Goal: Task Accomplishment & Management: Use online tool/utility

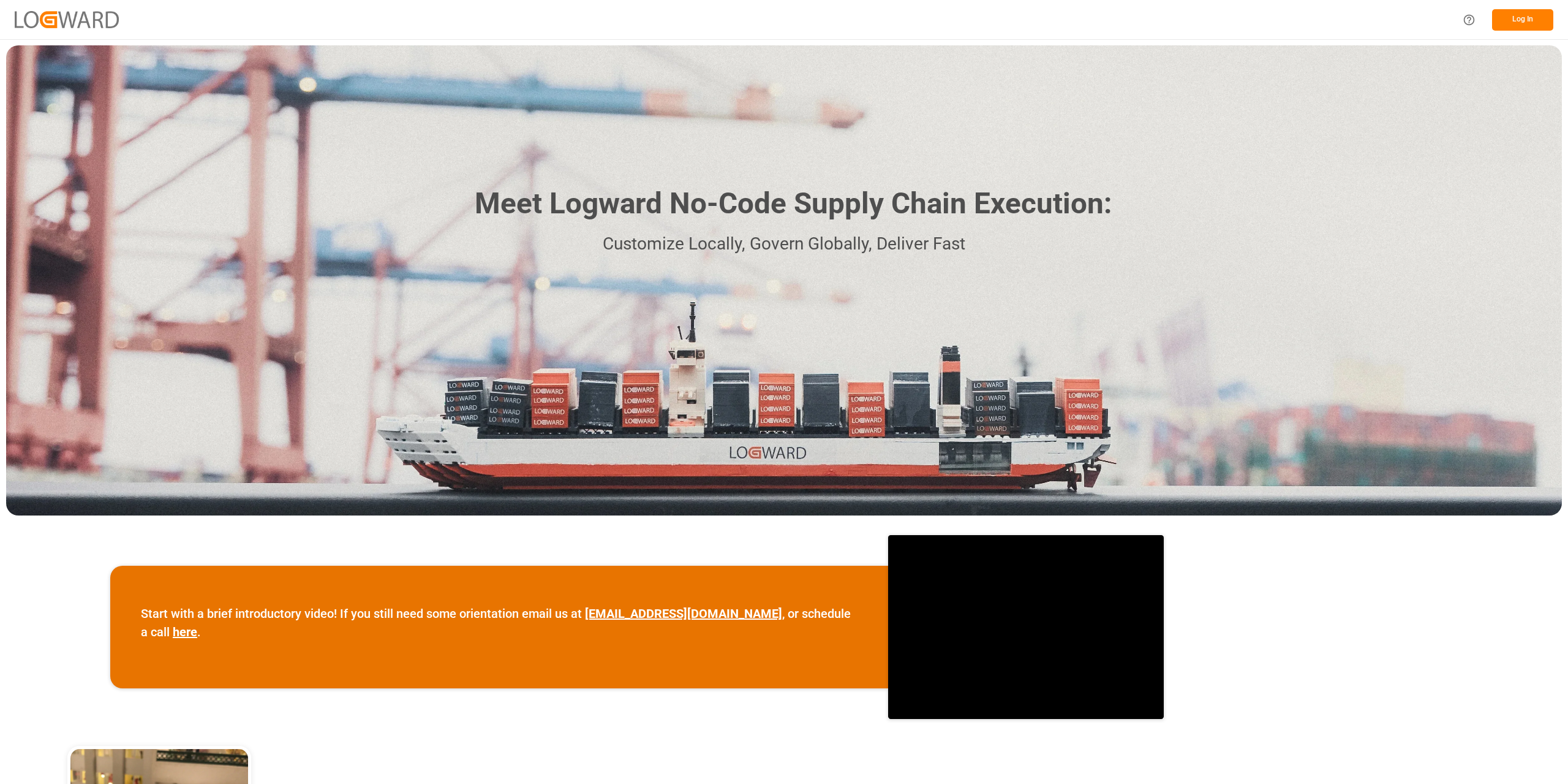
click at [1536, 23] on button "Log In" at bounding box center [1522, 19] width 61 height 21
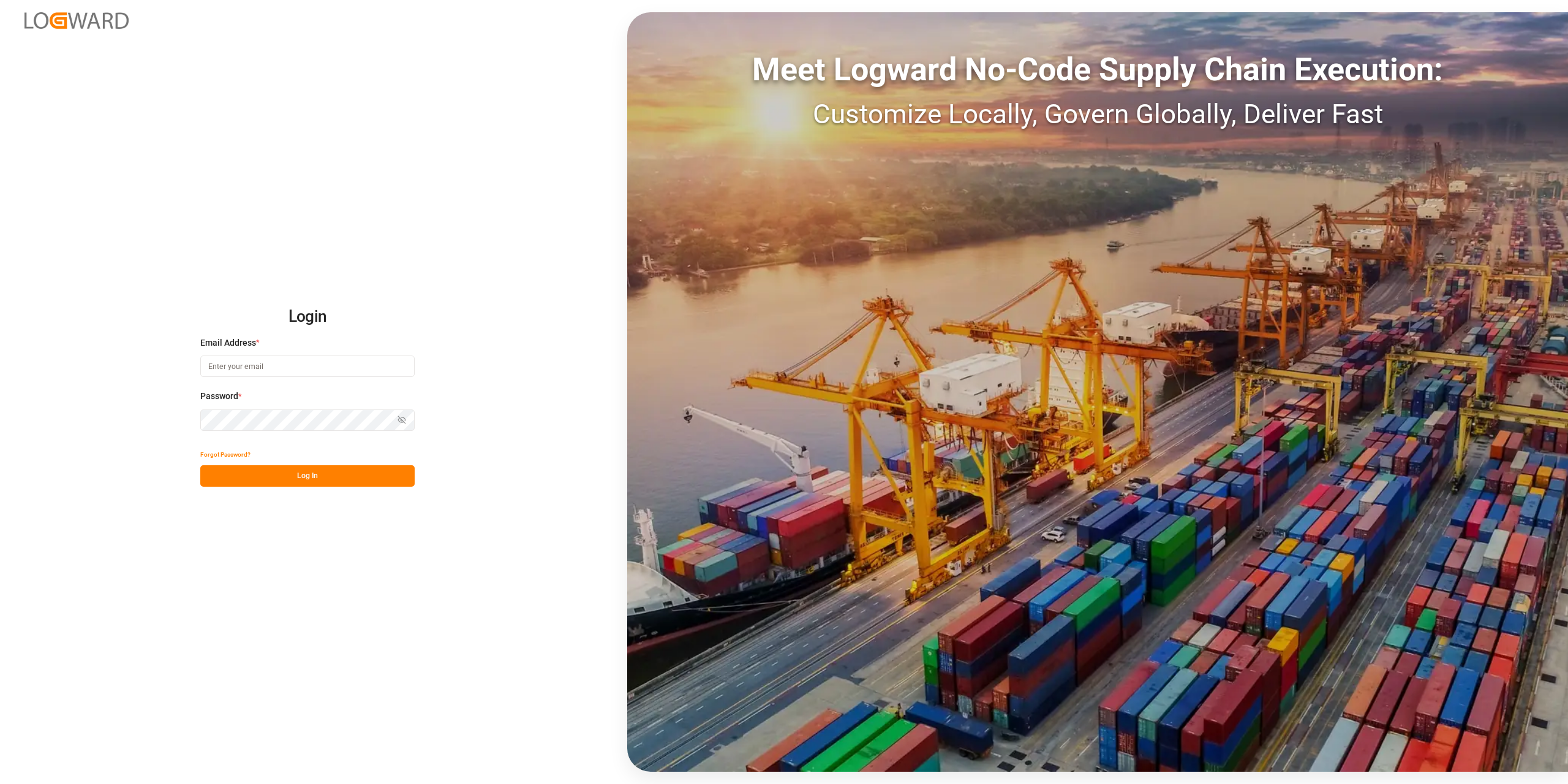
click at [208, 365] on input at bounding box center [307, 366] width 214 height 21
click at [310, 465] on button "Log In" at bounding box center [307, 476] width 214 height 21
click at [275, 370] on input "[PERSON_NAME].[PERSON_NAME]" at bounding box center [307, 366] width 214 height 21
type input "[PERSON_NAME][EMAIL_ADDRESS][PERSON_NAME][DOMAIN_NAME]"
click at [333, 476] on button "Log In" at bounding box center [307, 476] width 214 height 21
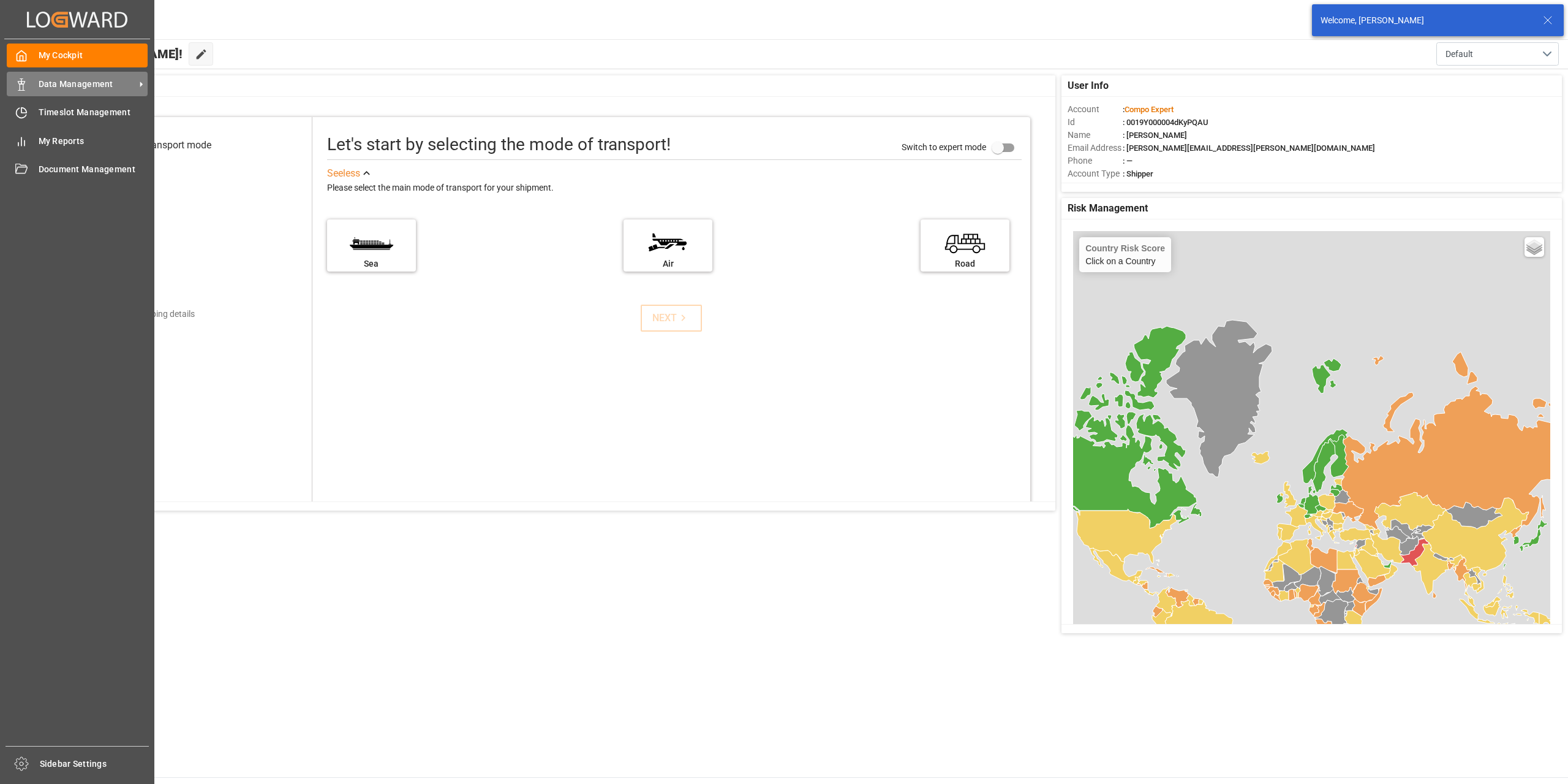
click at [32, 84] on div "Data Management Data Management" at bounding box center [77, 84] width 141 height 24
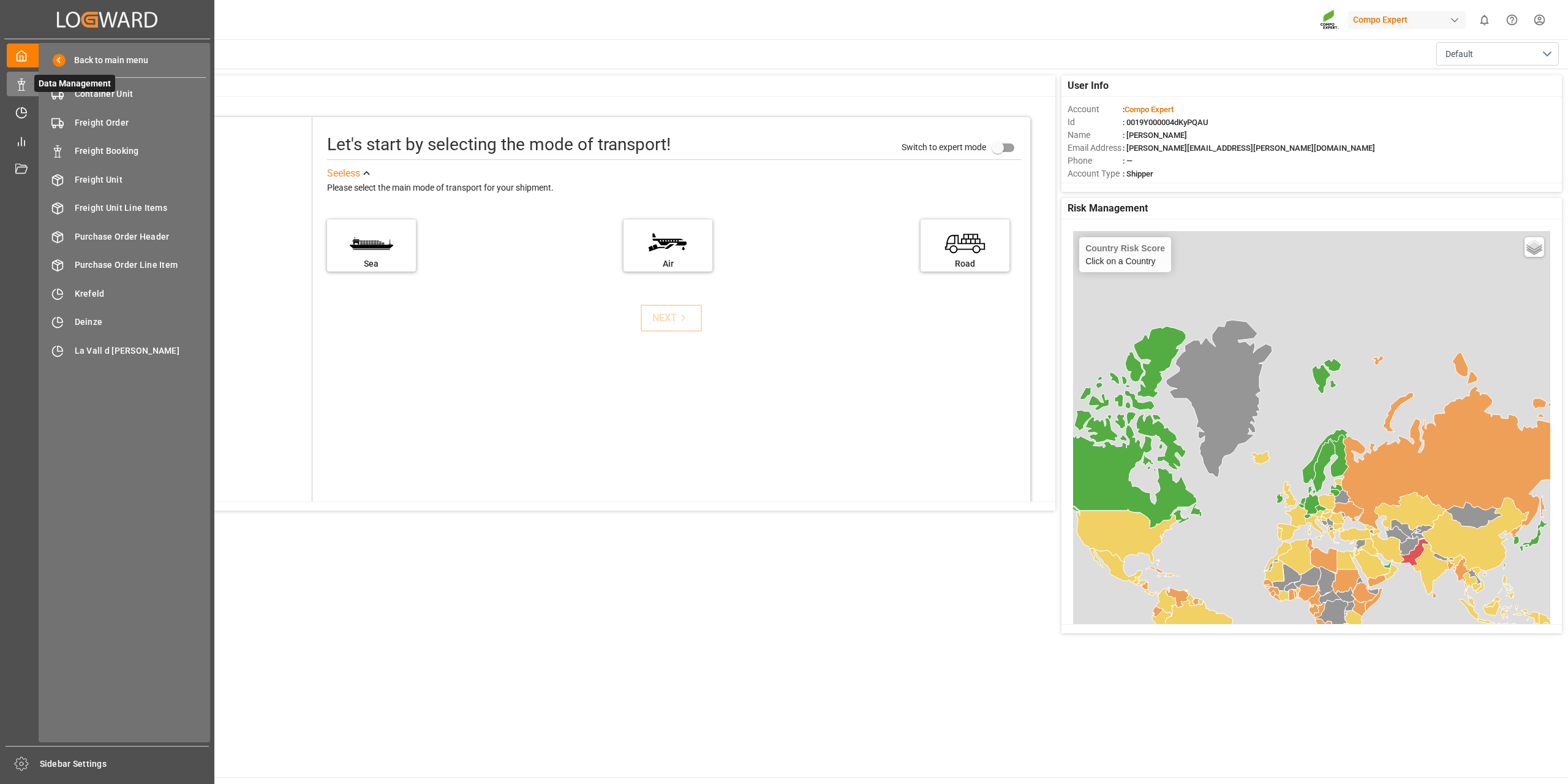
click at [28, 96] on icon at bounding box center [36, 84] width 26 height 26
click at [28, 112] on div "Timeslot Management Timeslot Management" at bounding box center [107, 112] width 201 height 24
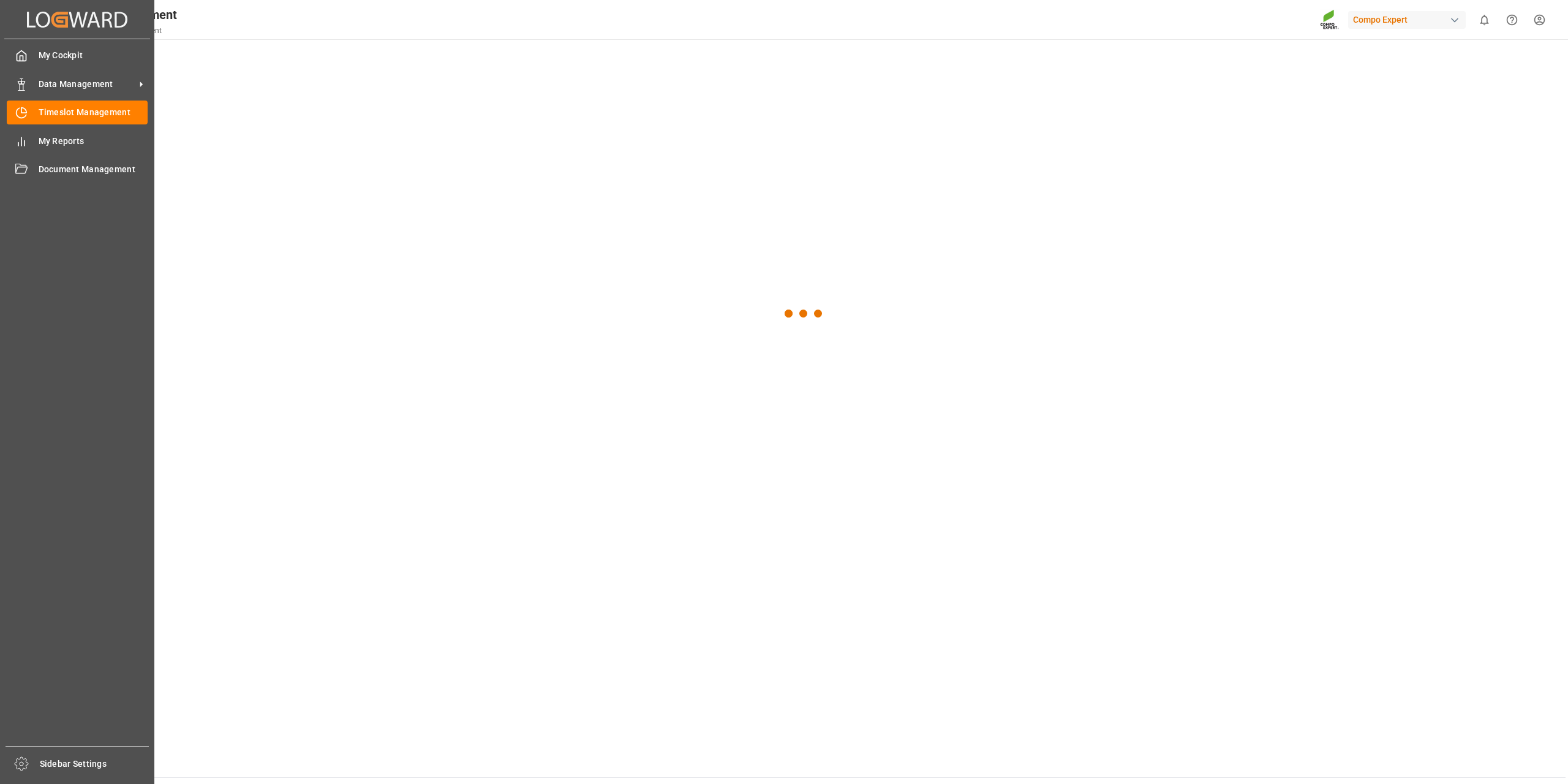
click at [28, 112] on div "Timeslot Management Timeslot Management" at bounding box center [77, 112] width 141 height 24
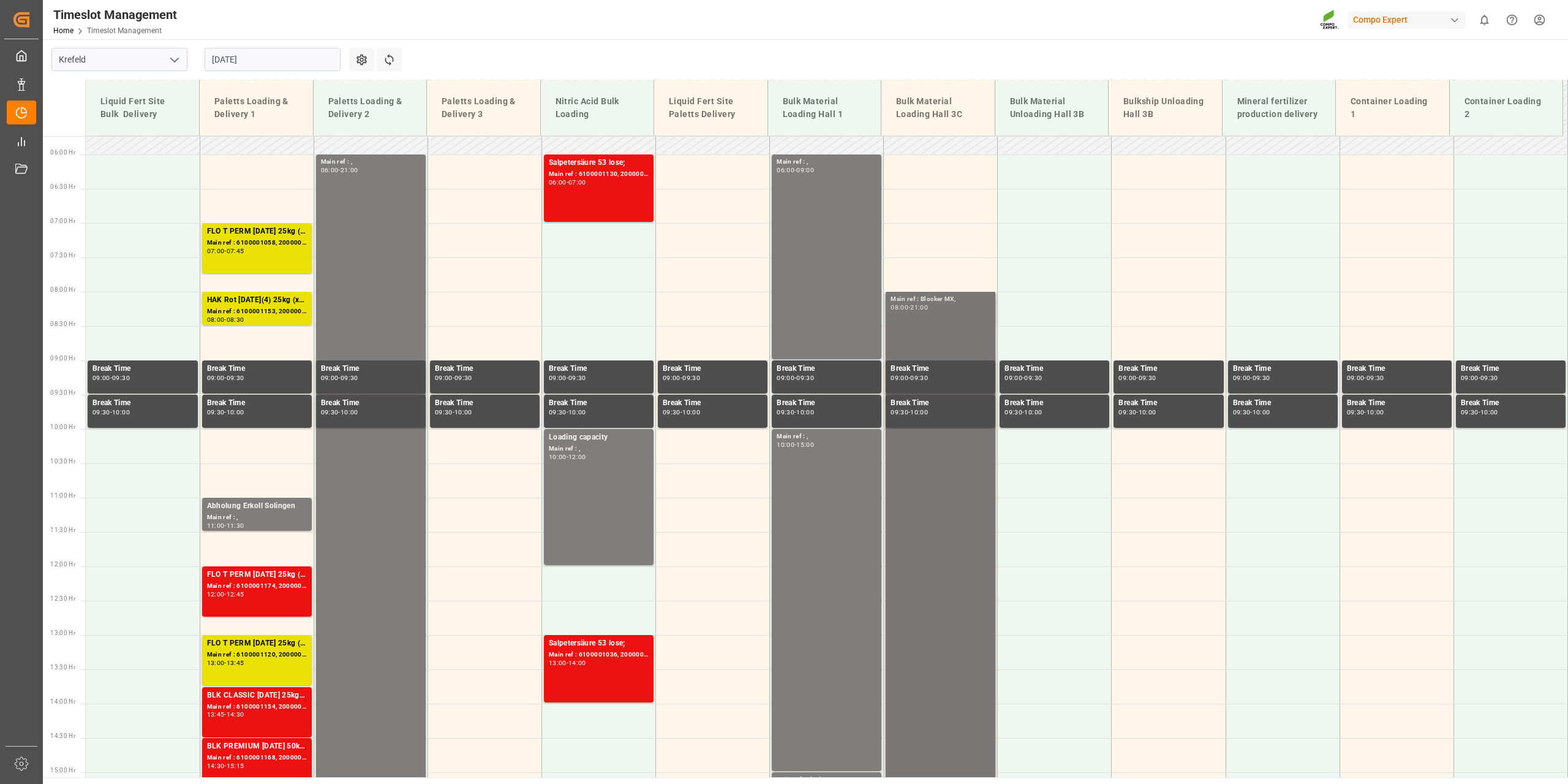
scroll to position [392, 0]
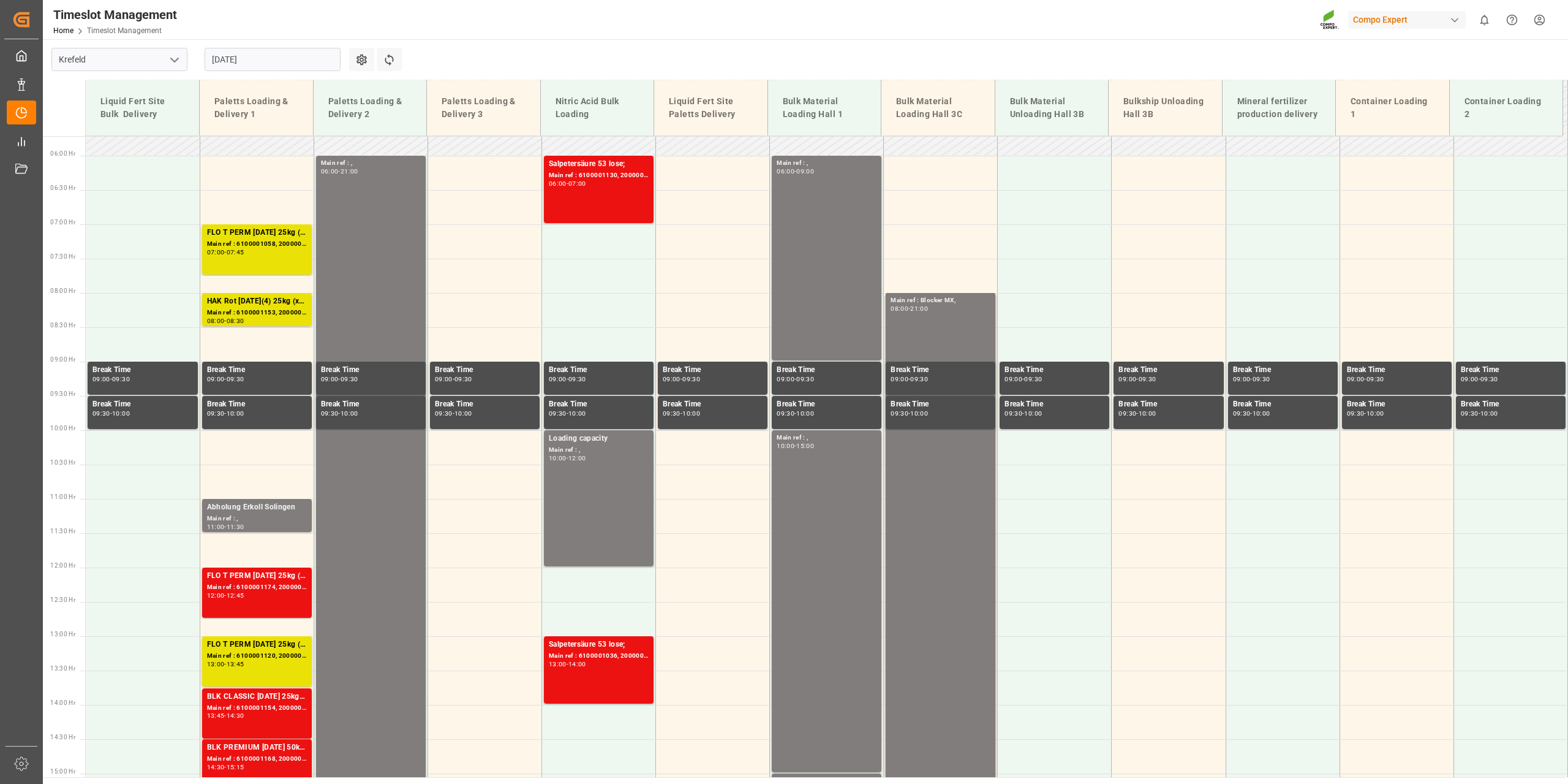
click at [323, 61] on input "[DATE]" at bounding box center [273, 60] width 136 height 23
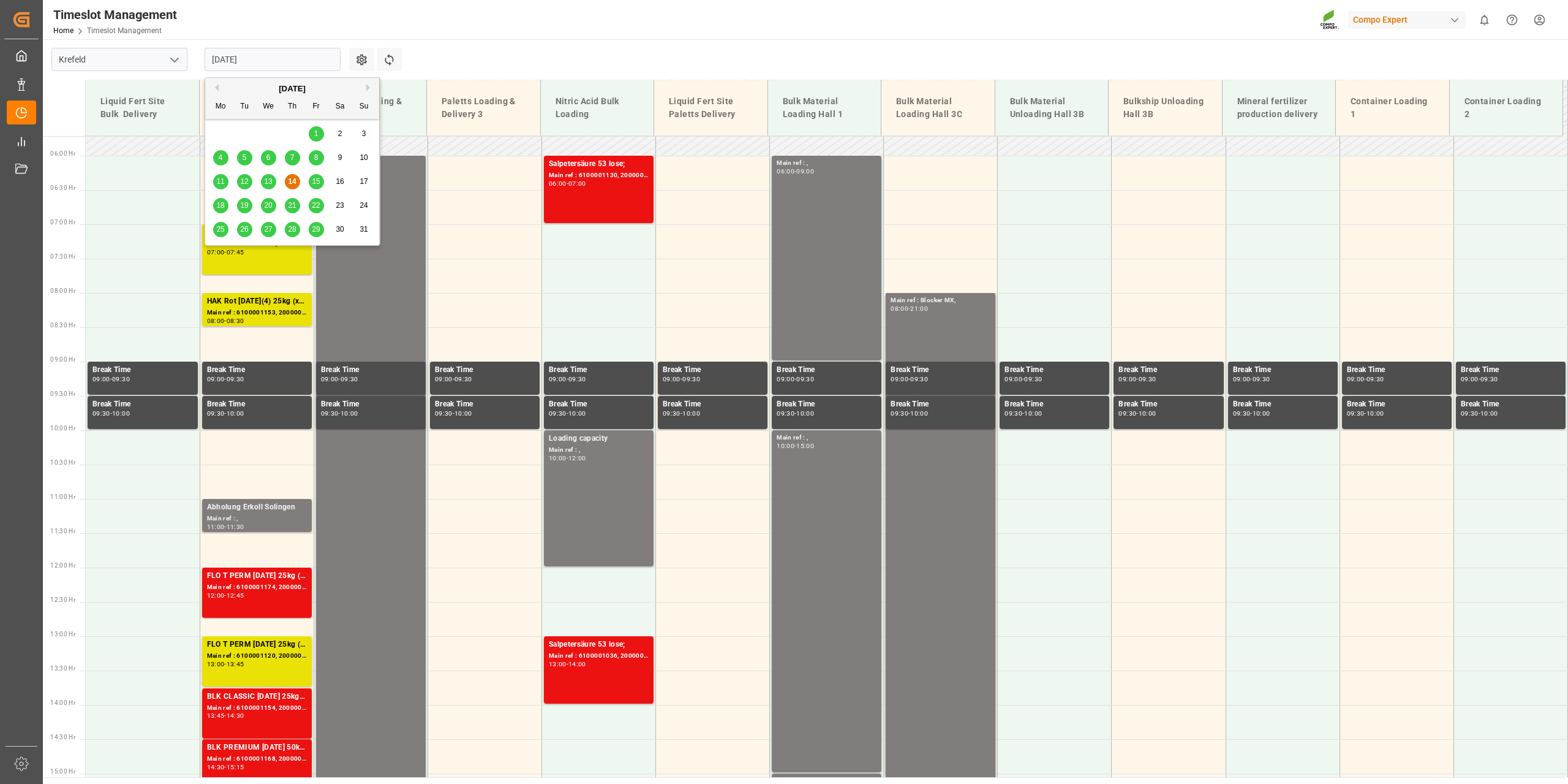
click at [268, 183] on span "13" at bounding box center [268, 181] width 8 height 9
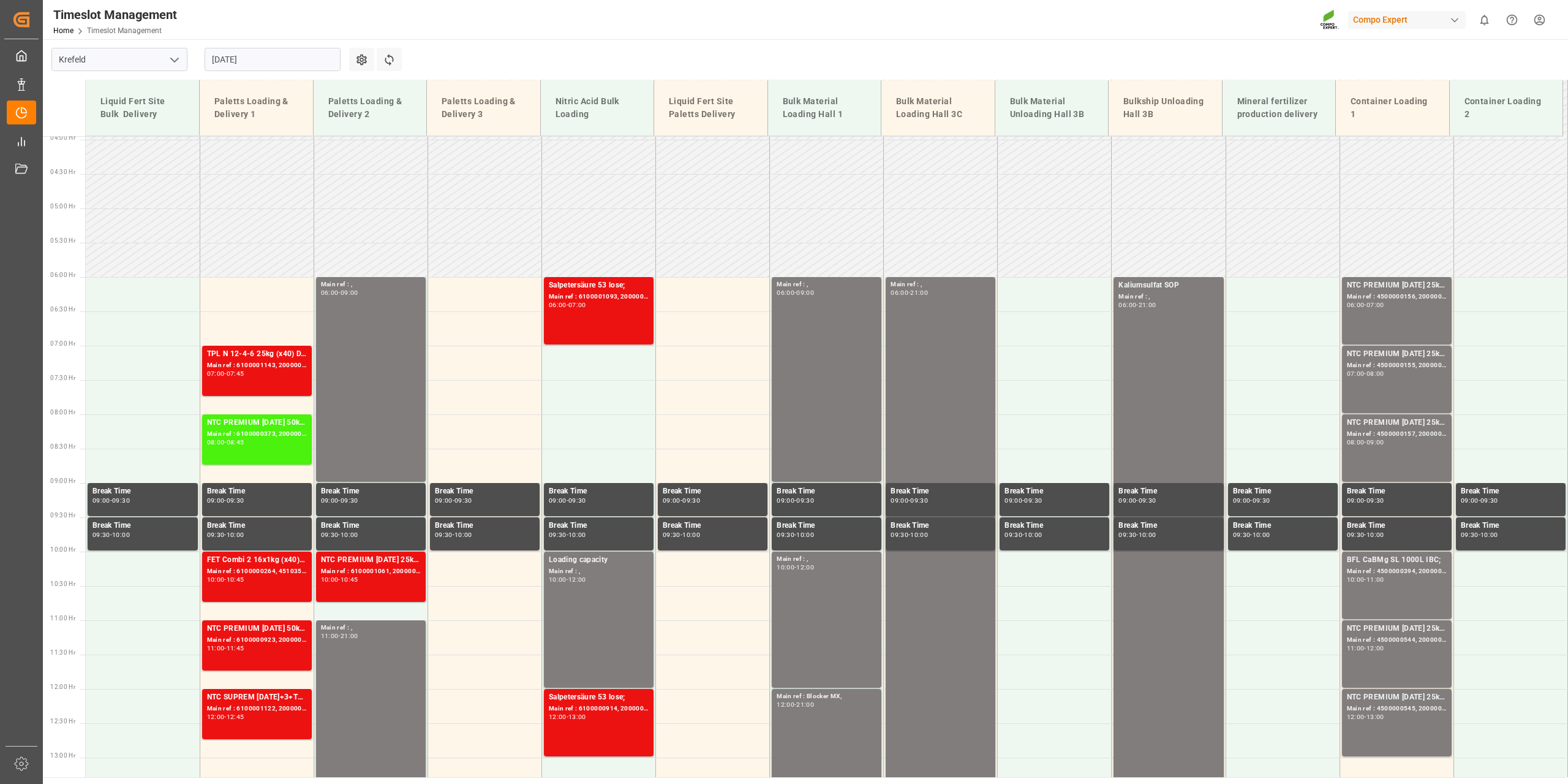
scroll to position [269, 0]
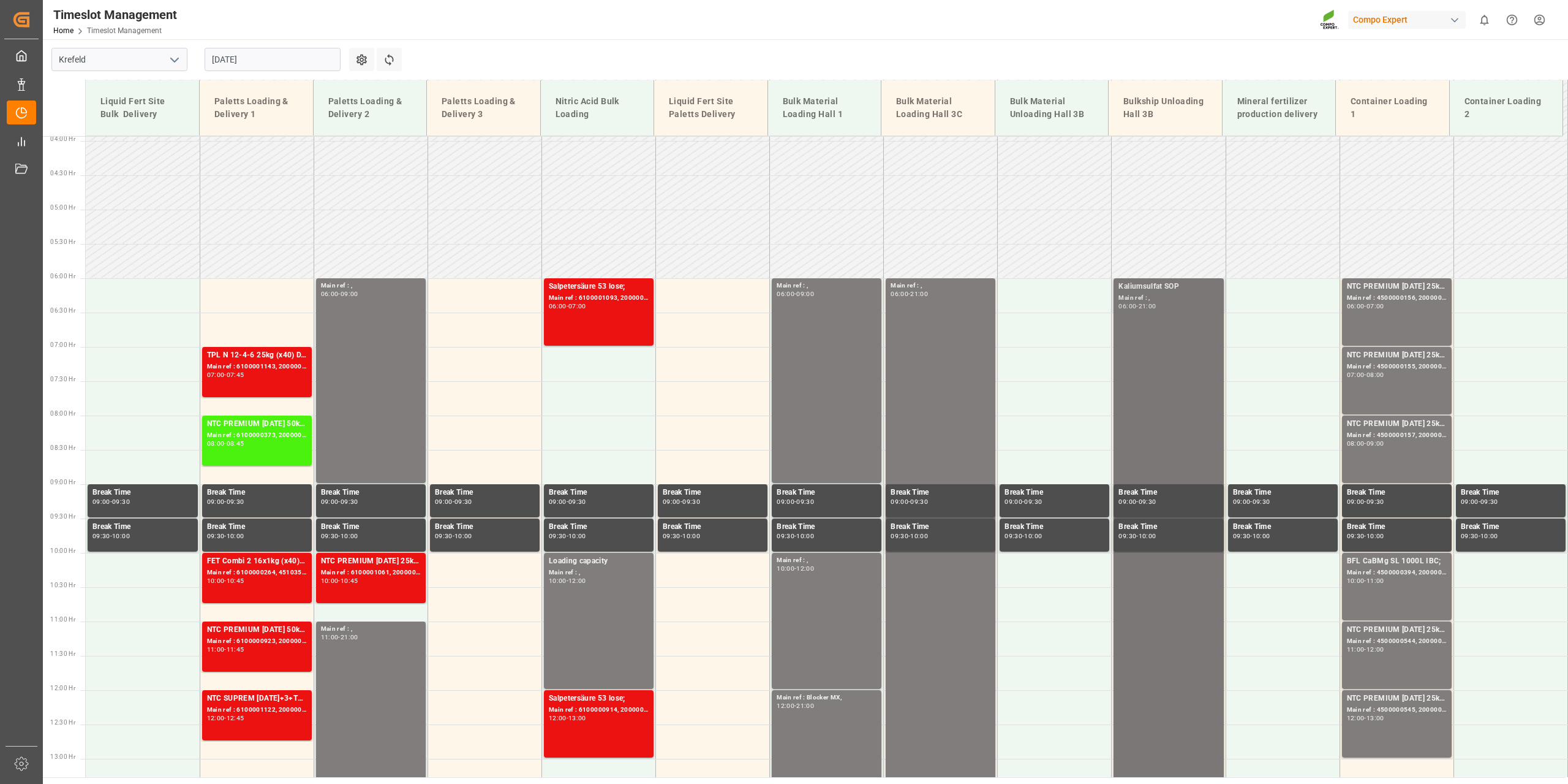
click at [1153, 293] on div "Main ref : ," at bounding box center [1169, 297] width 100 height 10
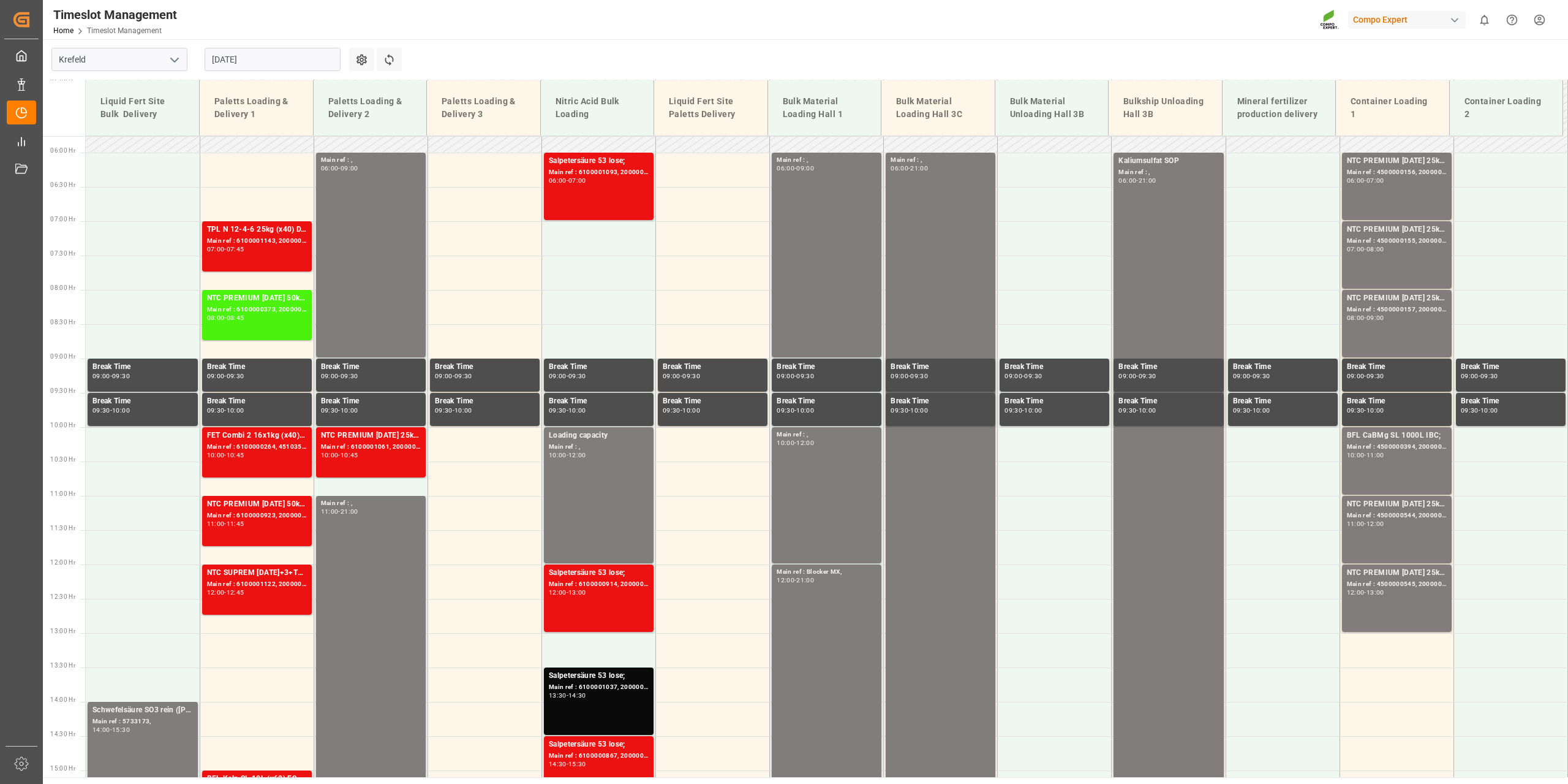
scroll to position [392, 0]
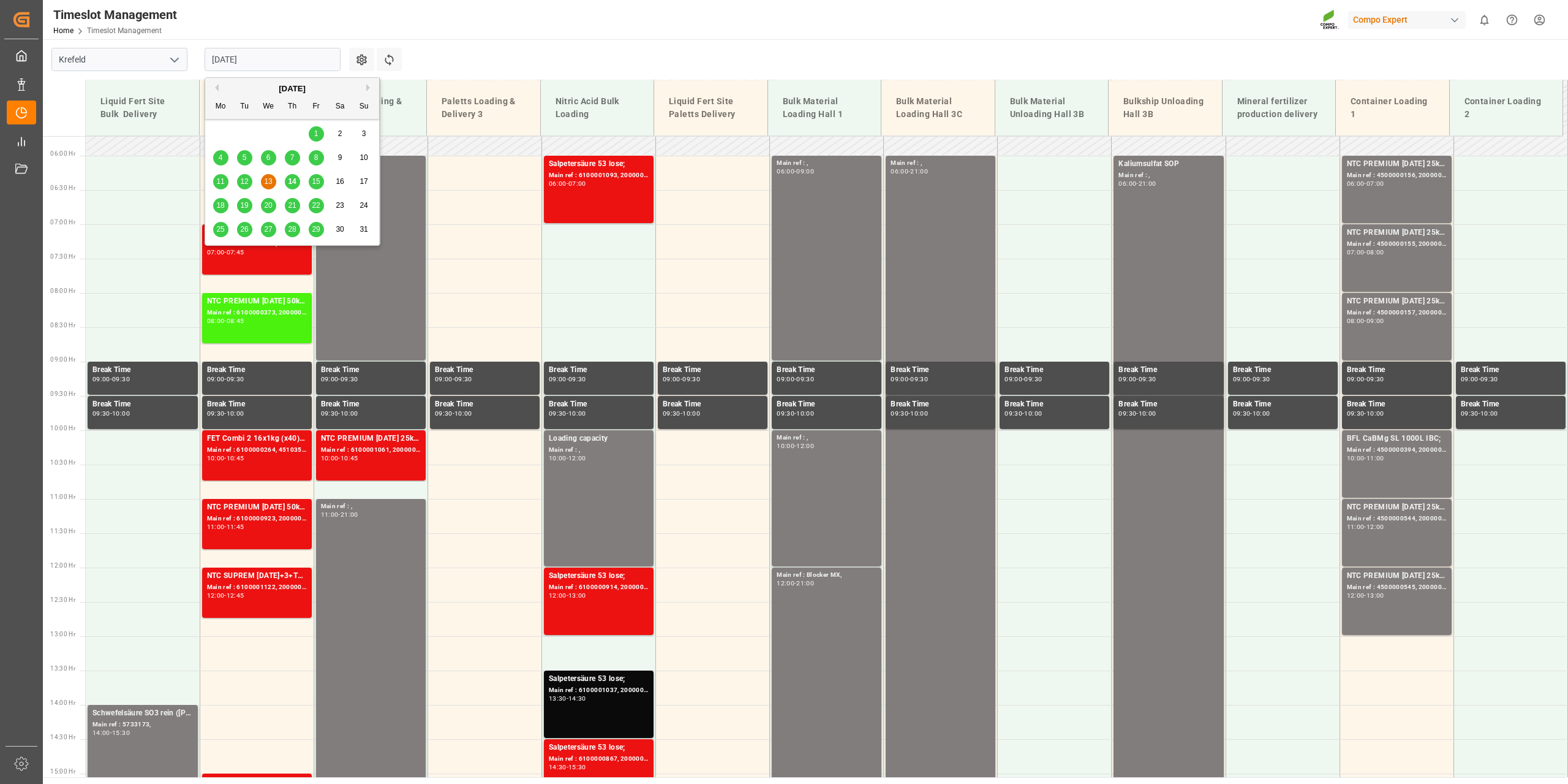
click at [316, 55] on input "[DATE]" at bounding box center [273, 60] width 136 height 23
click at [293, 188] on div "14" at bounding box center [293, 182] width 15 height 14
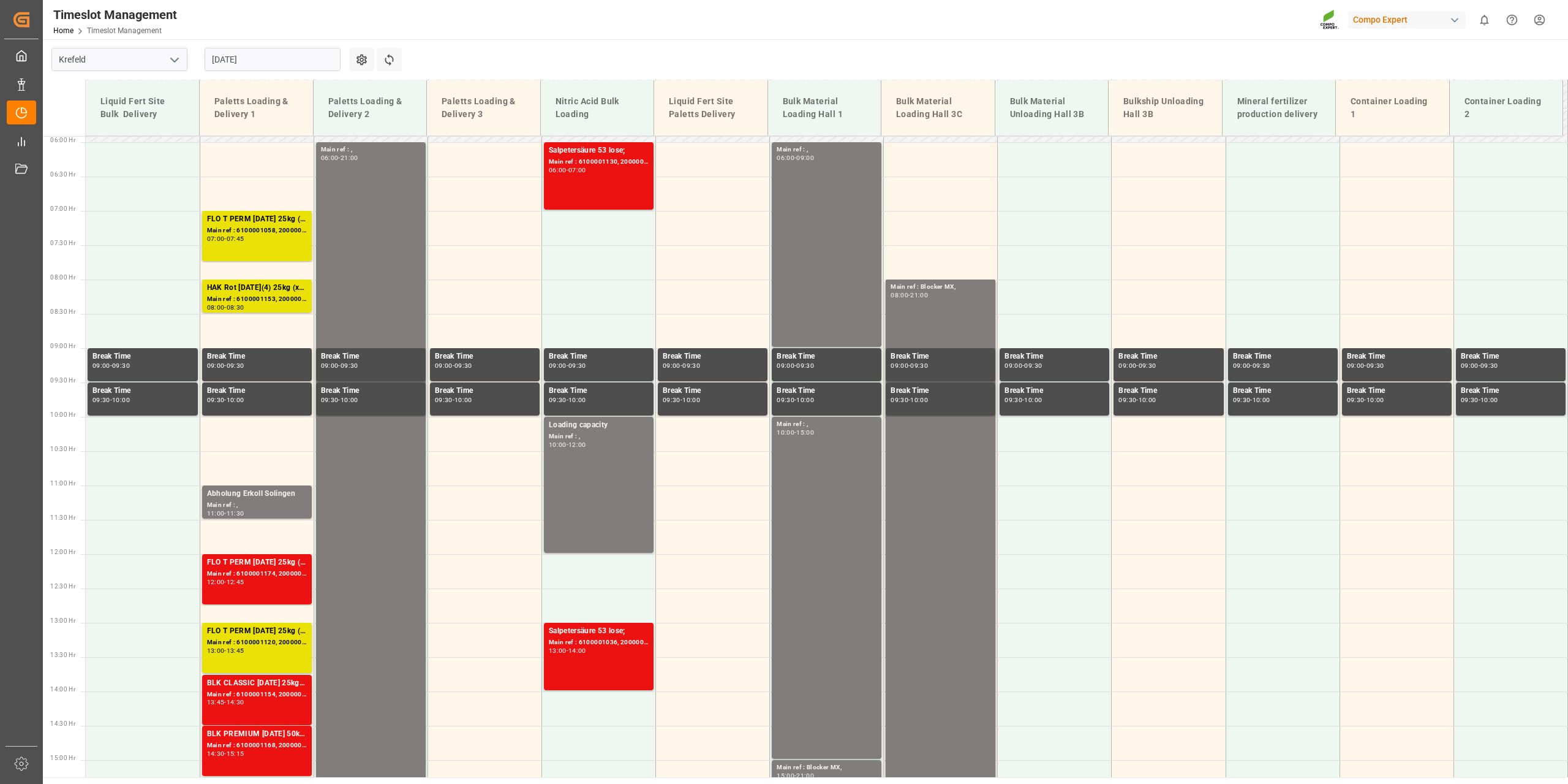
scroll to position [208, 0]
